Goal: Transaction & Acquisition: Purchase product/service

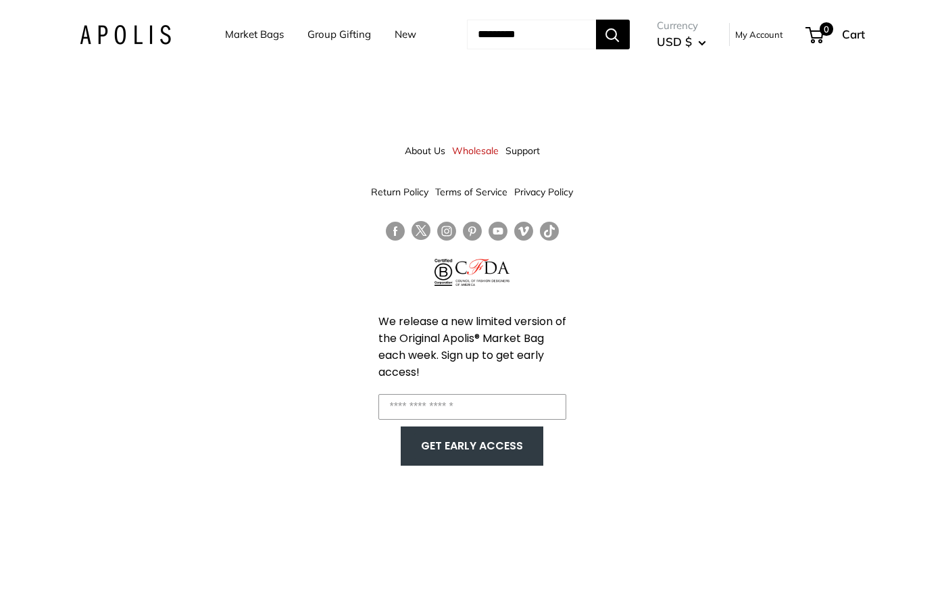
click at [86, 9] on header "Market Bags Group Gifting New Need help? Text Us: 20919 hello@apolisglobal.com …" at bounding box center [472, 34] width 839 height 55
click at [88, 26] on img at bounding box center [125, 35] width 91 height 20
click at [234, 30] on link "Market Bags" at bounding box center [254, 34] width 59 height 19
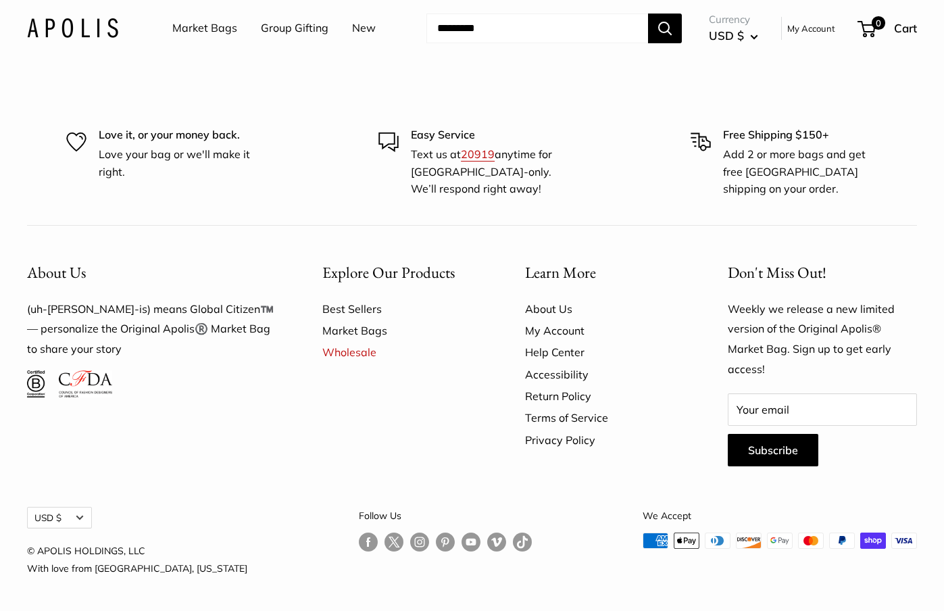
scroll to position [3710, 0]
click at [214, 29] on link "Market Bags" at bounding box center [204, 28] width 65 height 20
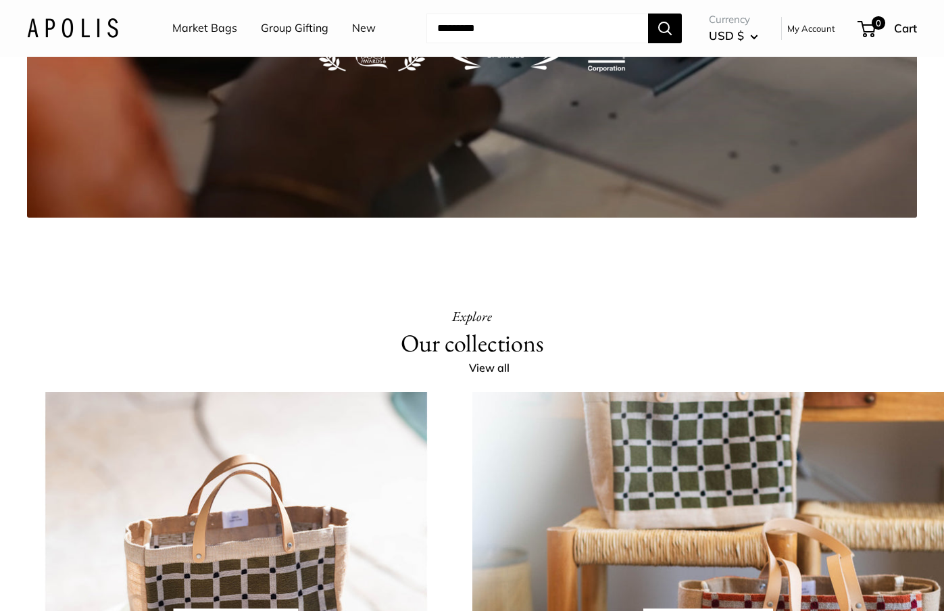
scroll to position [2490, 0]
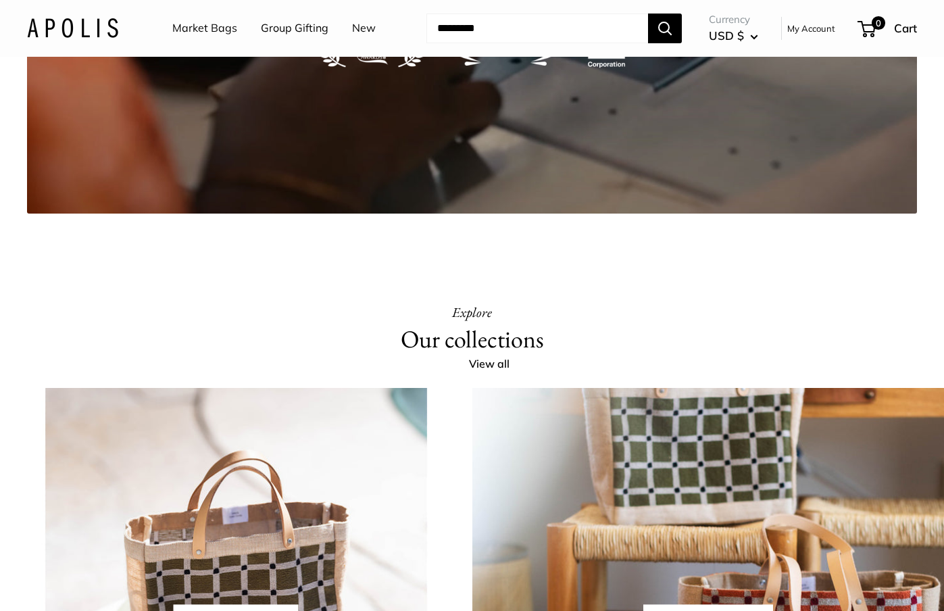
click at [363, 32] on link "New" at bounding box center [364, 28] width 24 height 20
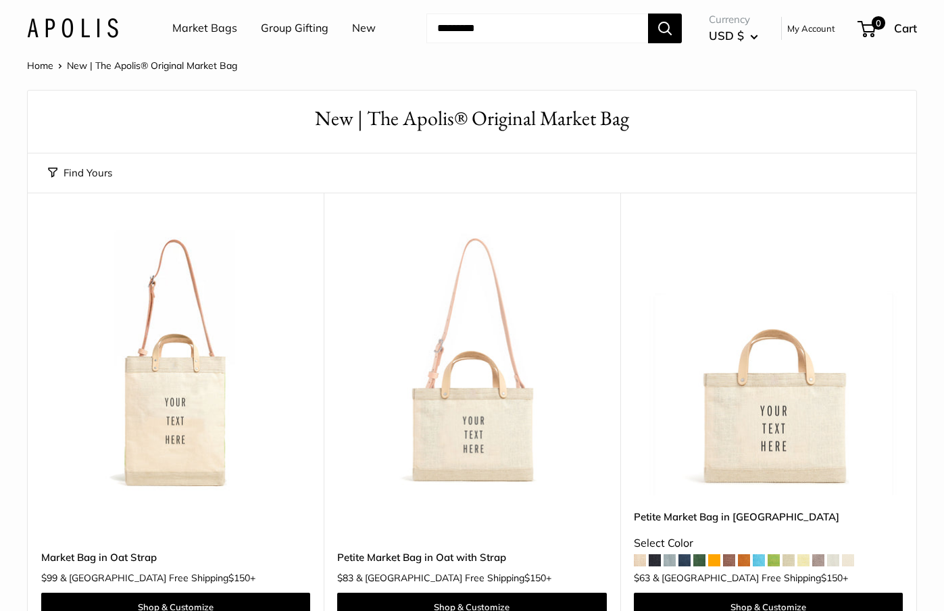
click at [0, 0] on img at bounding box center [0, 0] width 0 height 0
